Goal: Transaction & Acquisition: Purchase product/service

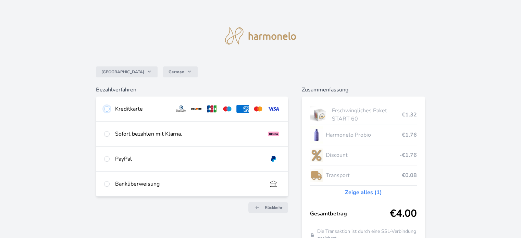
click at [107, 110] on input "radio" at bounding box center [106, 108] width 5 height 5
radio input "true"
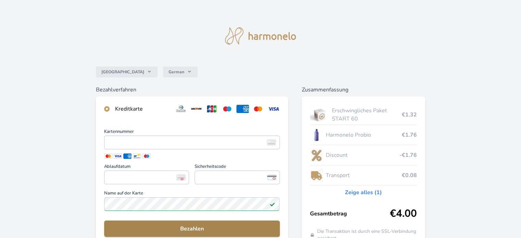
click at [201, 229] on span "Bezahlen" at bounding box center [192, 229] width 164 height 8
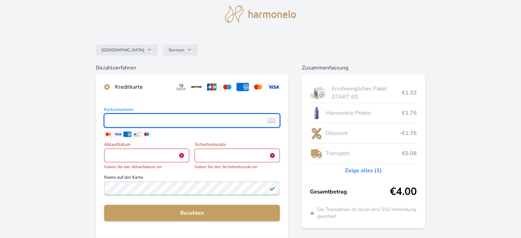
scroll to position [34, 0]
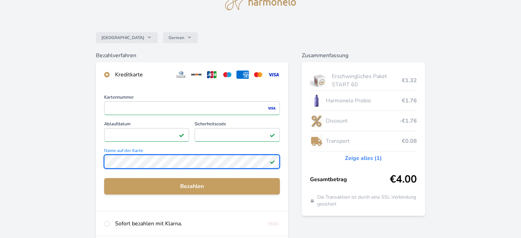
click at [75, 153] on div "Deutschland German Bezahlverfahren Kreditkarte Kartennummer <p>Your browser doe…" at bounding box center [260, 144] width 521 height 356
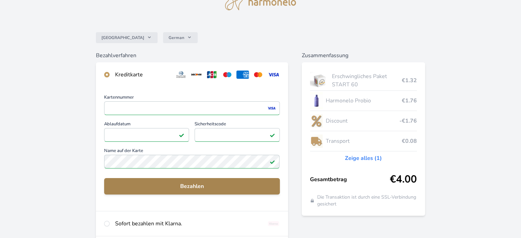
click at [164, 186] on span "Bezahlen" at bounding box center [192, 186] width 164 height 8
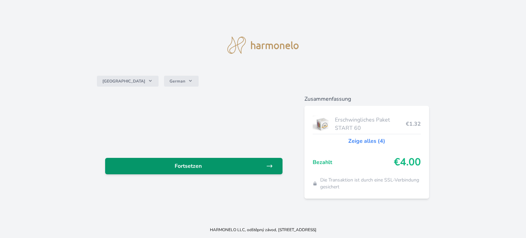
click at [199, 163] on span "Fortsetzen" at bounding box center [188, 166] width 155 height 8
